Goal: Find contact information: Find contact information

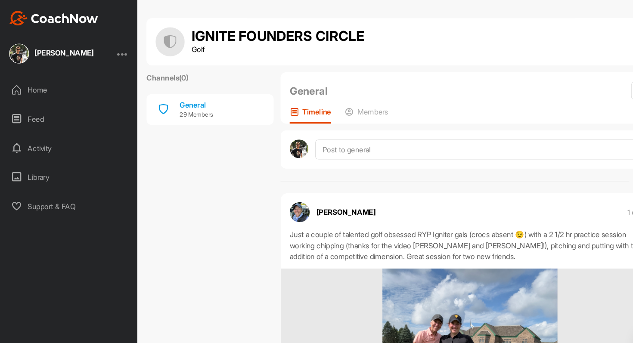
click at [36, 84] on div "Home" at bounding box center [65, 86] width 121 height 22
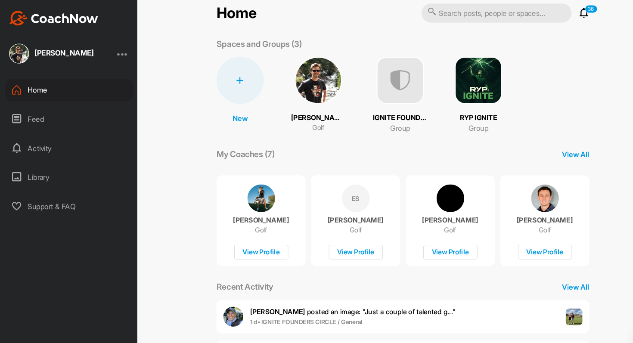
scroll to position [15, 0]
click at [308, 96] on img at bounding box center [301, 75] width 45 height 45
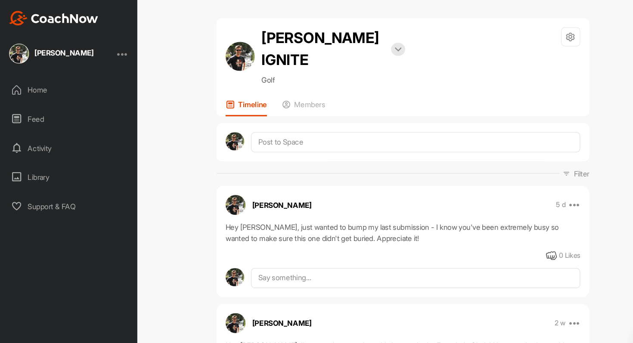
click at [13, 81] on icon at bounding box center [16, 85] width 10 height 10
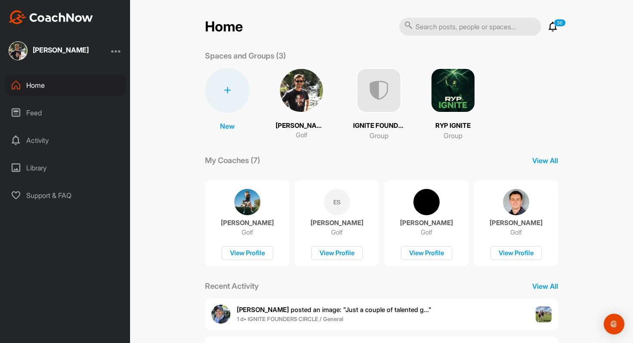
click at [310, 91] on img at bounding box center [301, 90] width 45 height 45
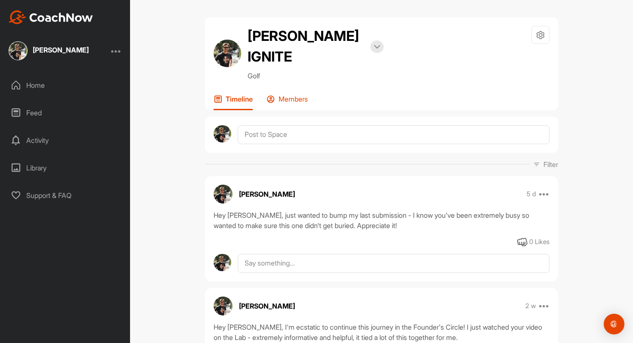
click at [296, 104] on div "Members" at bounding box center [287, 103] width 41 height 16
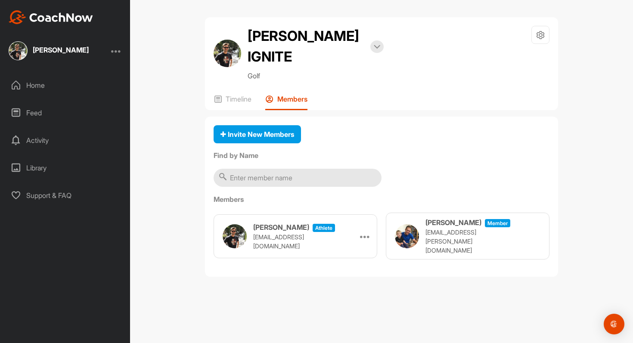
click at [450, 228] on h3 "[PERSON_NAME]" at bounding box center [454, 222] width 56 height 10
drag, startPoint x: 491, startPoint y: 240, endPoint x: 425, endPoint y: 242, distance: 65.9
click at [425, 242] on div "[PERSON_NAME] Member [EMAIL_ADDRESS][PERSON_NAME][DOMAIN_NAME]" at bounding box center [453, 235] width 117 height 37
copy p "[EMAIL_ADDRESS][PERSON_NAME][DOMAIN_NAME]"
